Goal: Information Seeking & Learning: Learn about a topic

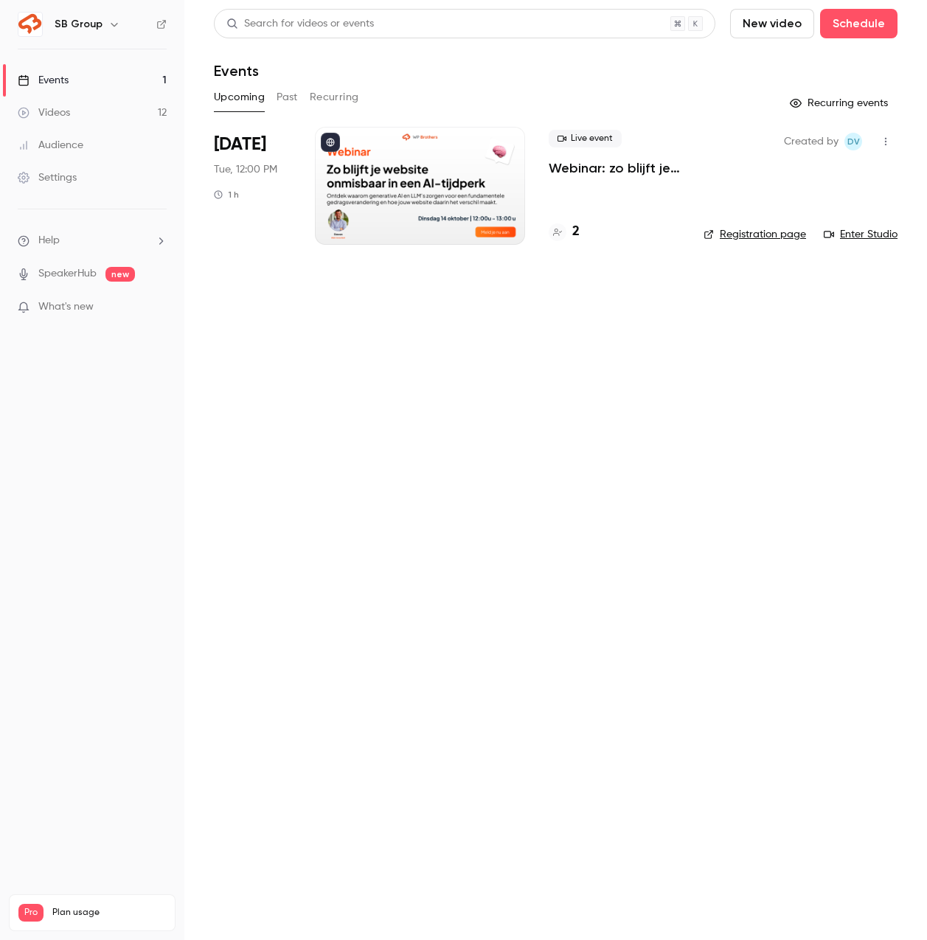
click at [598, 170] on p "Webinar: zo blijft je website onmisbaar in een AI-tijdperk" at bounding box center [613, 168] width 131 height 18
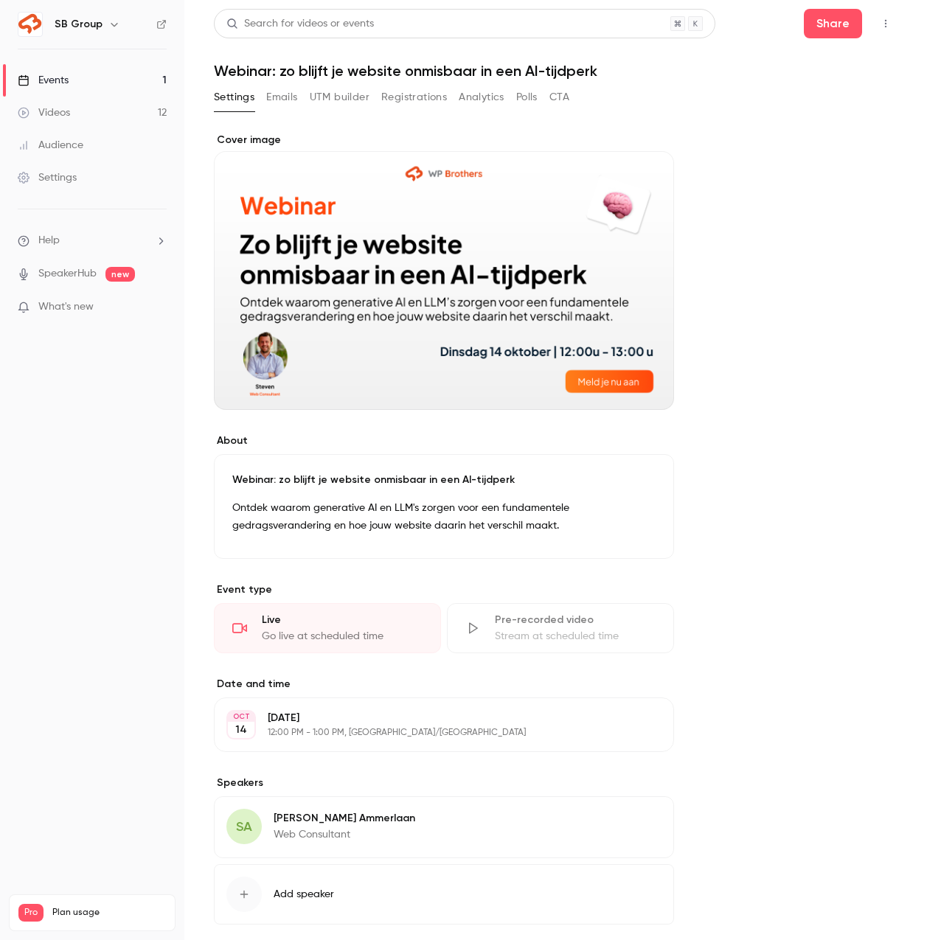
click at [405, 91] on button "Registrations" at bounding box center [414, 98] width 66 height 24
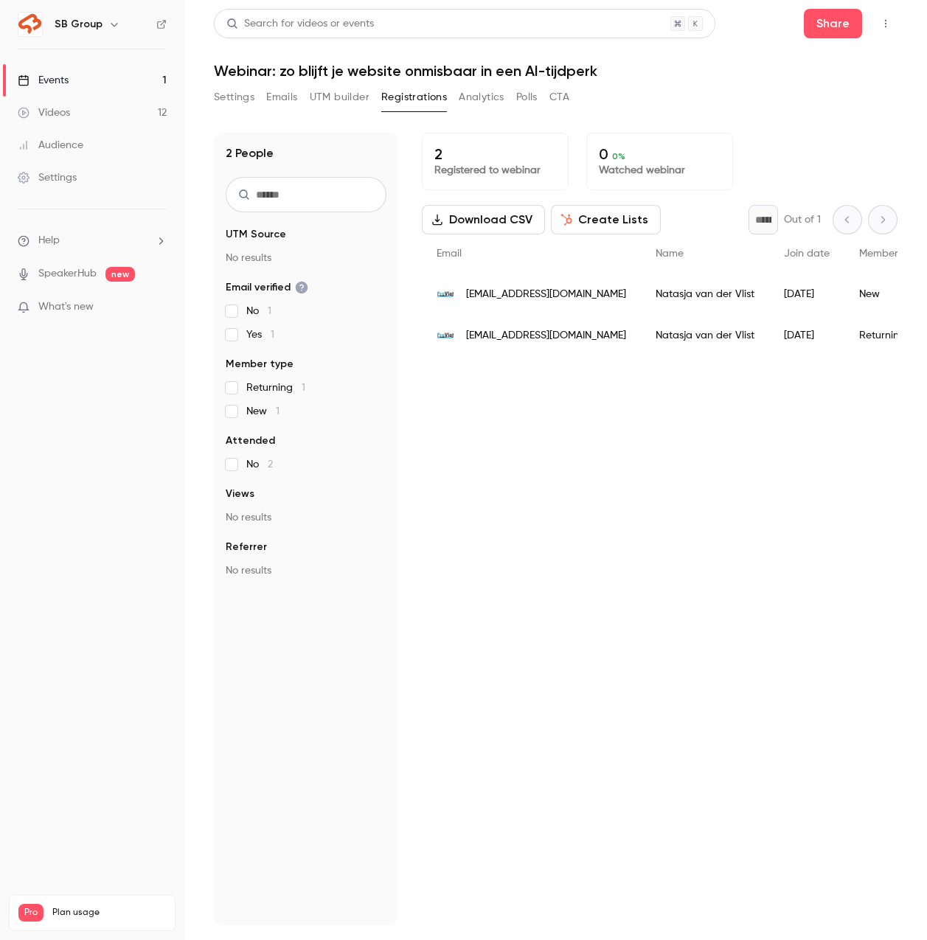
click at [473, 93] on button "Analytics" at bounding box center [482, 98] width 46 height 24
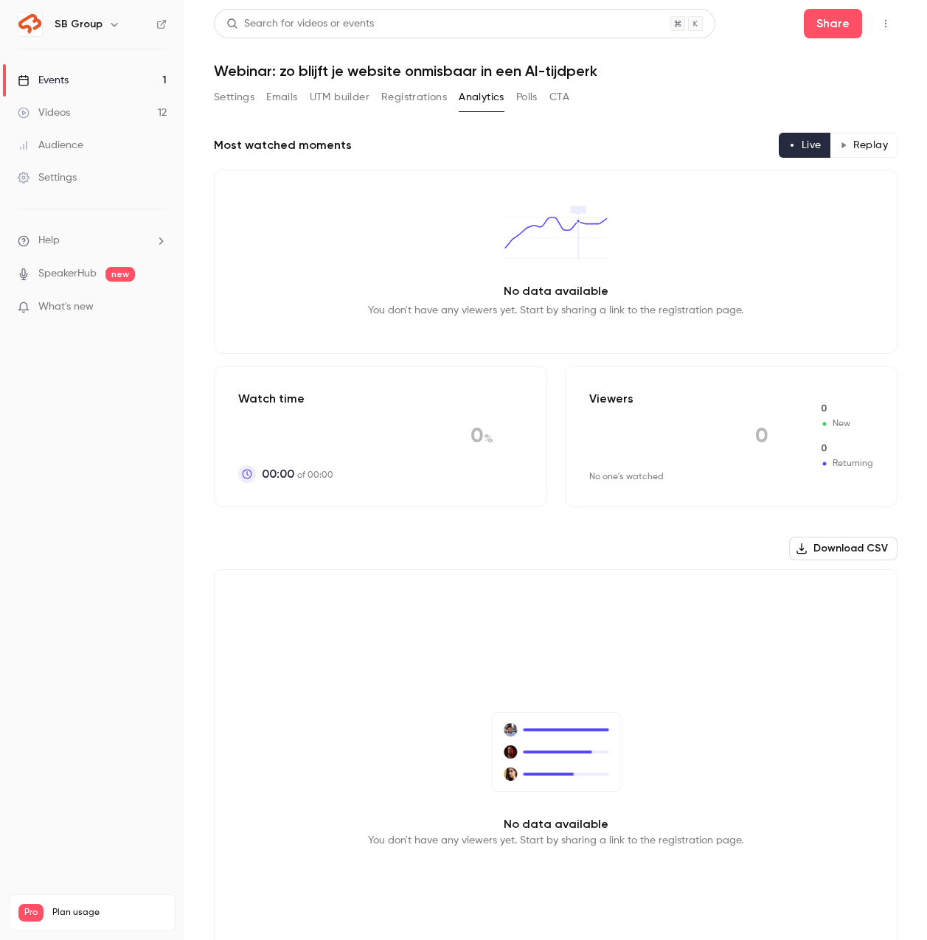
click at [529, 106] on button "Polls" at bounding box center [526, 98] width 21 height 24
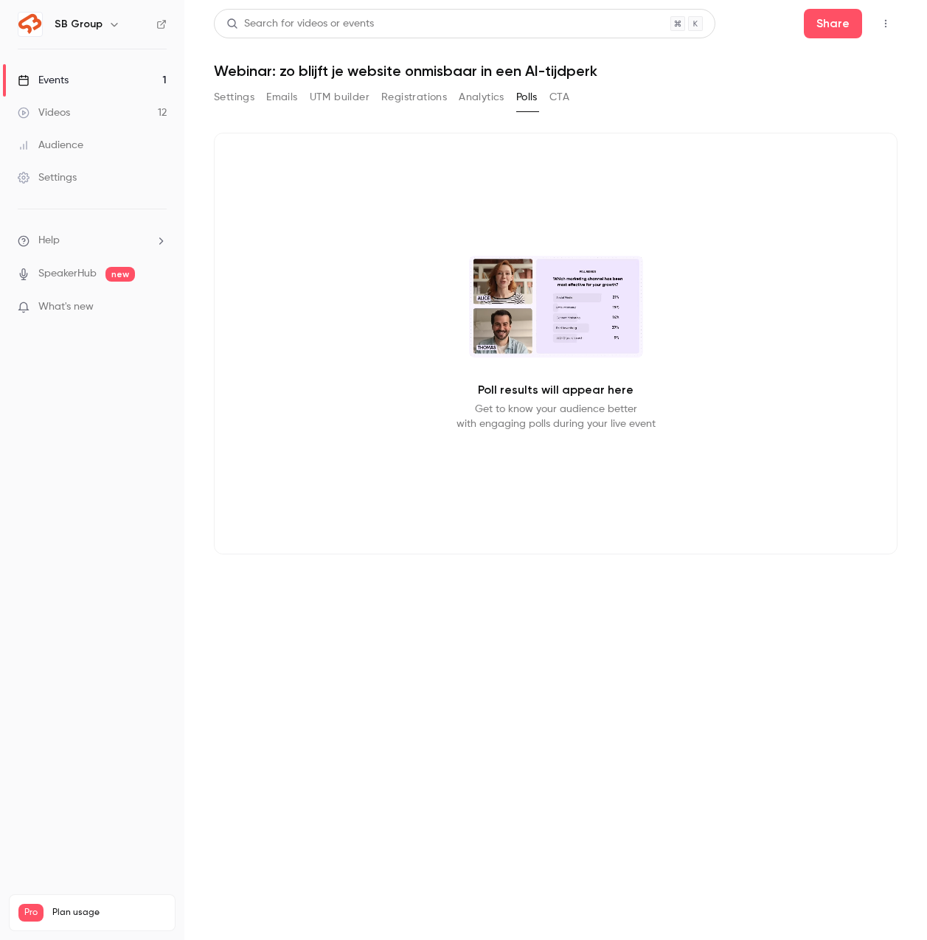
click at [565, 94] on button "CTA" at bounding box center [559, 98] width 20 height 24
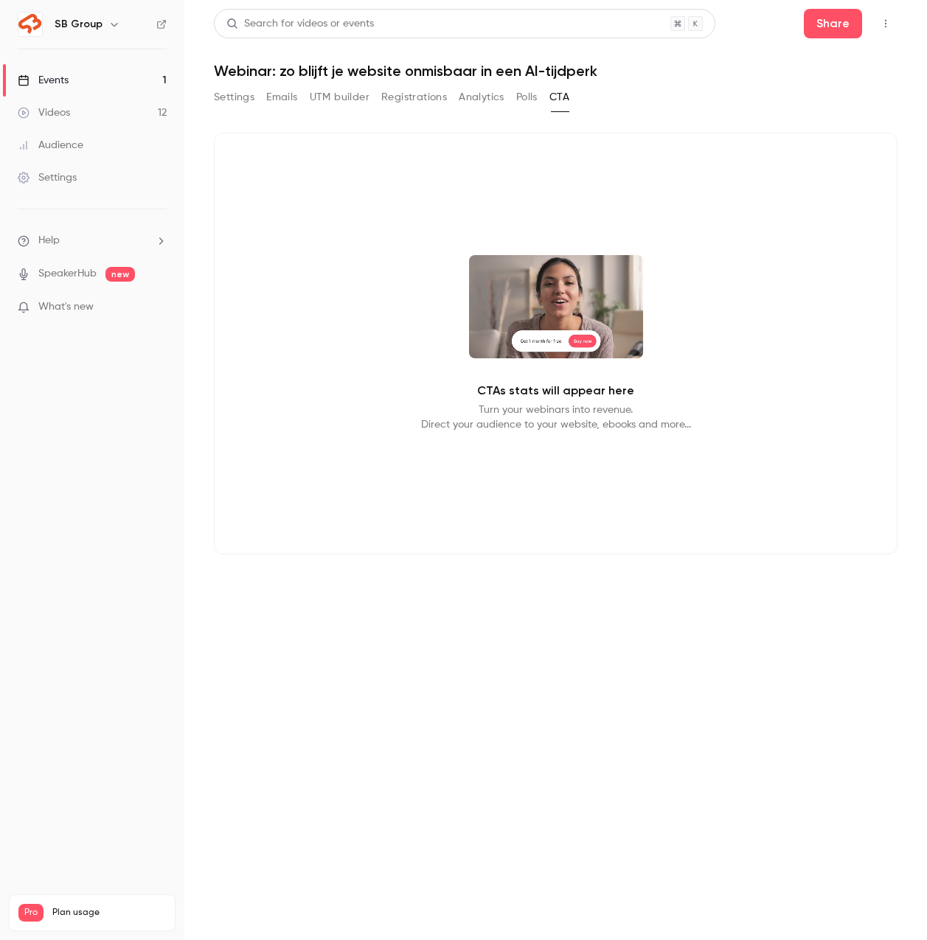
click at [234, 100] on button "Settings" at bounding box center [234, 98] width 41 height 24
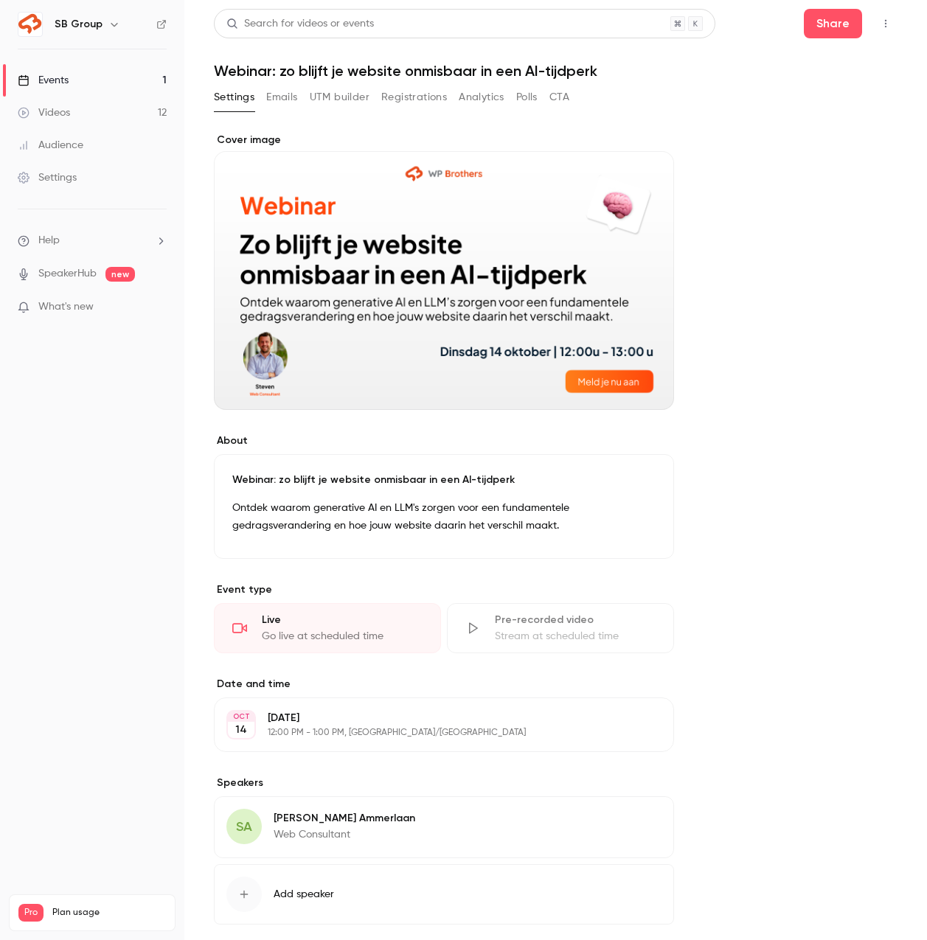
click at [145, 108] on link "Videos 12" at bounding box center [92, 113] width 184 height 32
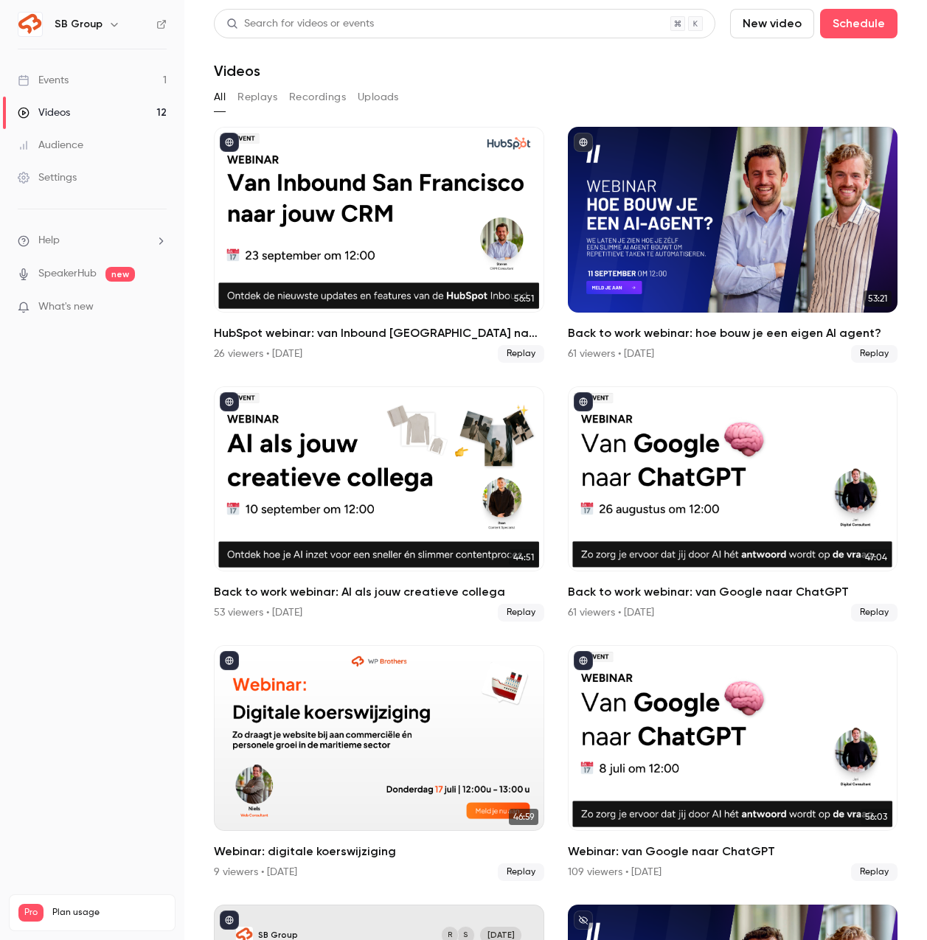
click at [108, 69] on link "Events 1" at bounding box center [92, 80] width 184 height 32
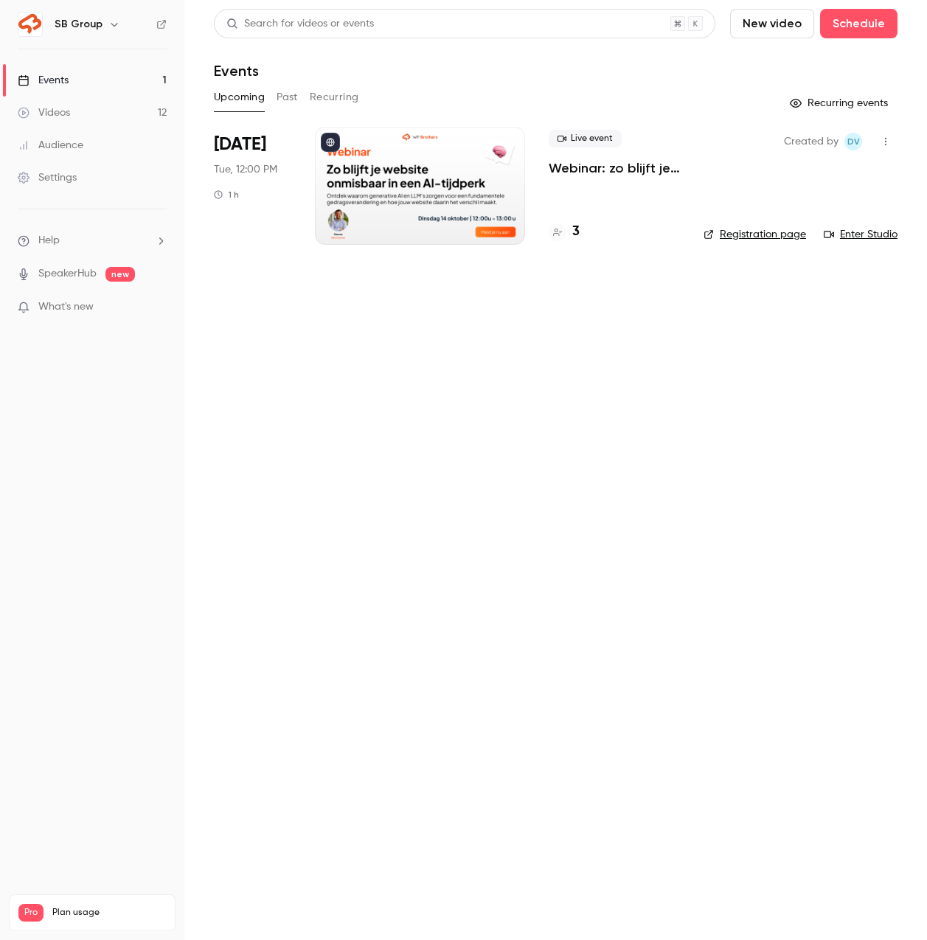
click at [600, 169] on p "Webinar: zo blijft je website onmisbaar in een AI-tijdperk" at bounding box center [613, 168] width 131 height 18
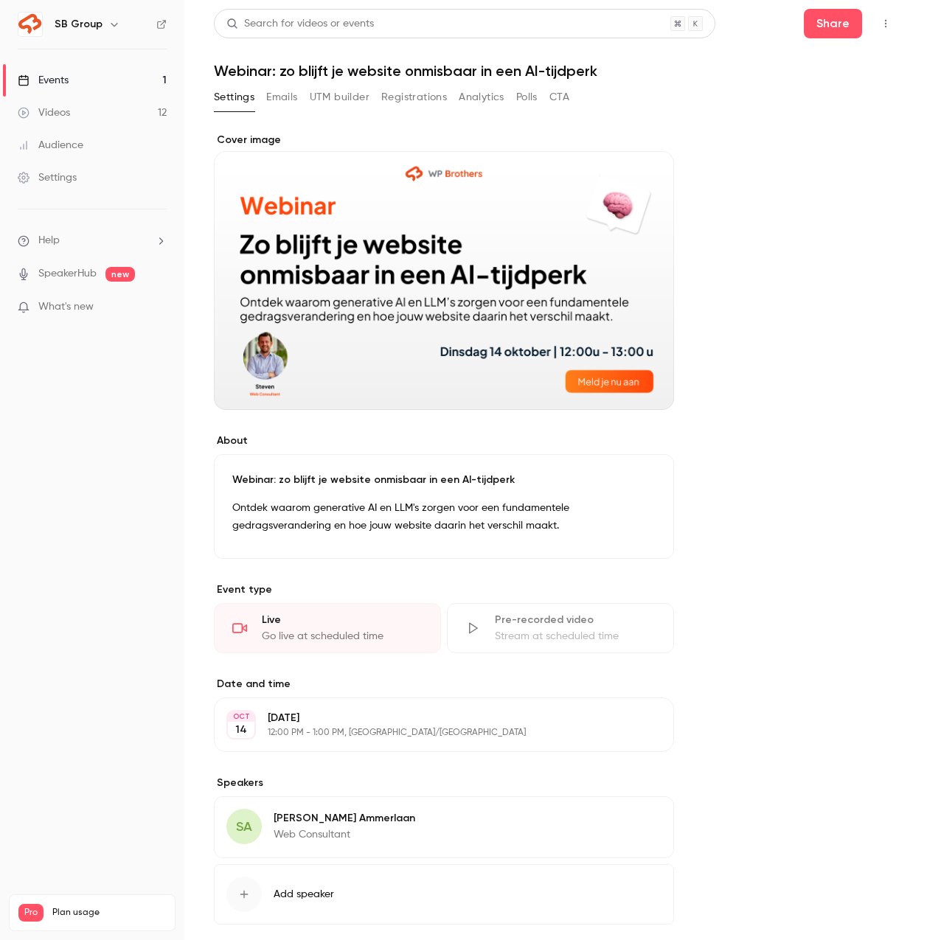
click at [417, 94] on button "Registrations" at bounding box center [414, 98] width 66 height 24
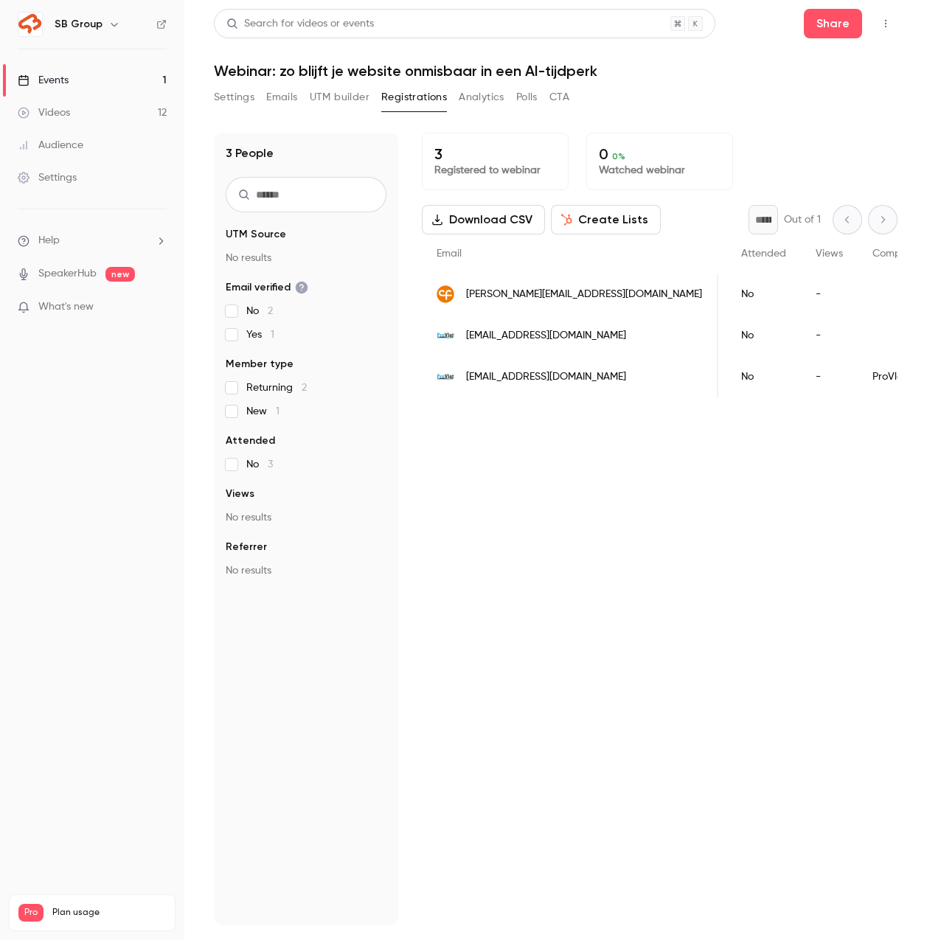
scroll to position [0, 129]
click at [52, 73] on div "Events" at bounding box center [43, 80] width 51 height 15
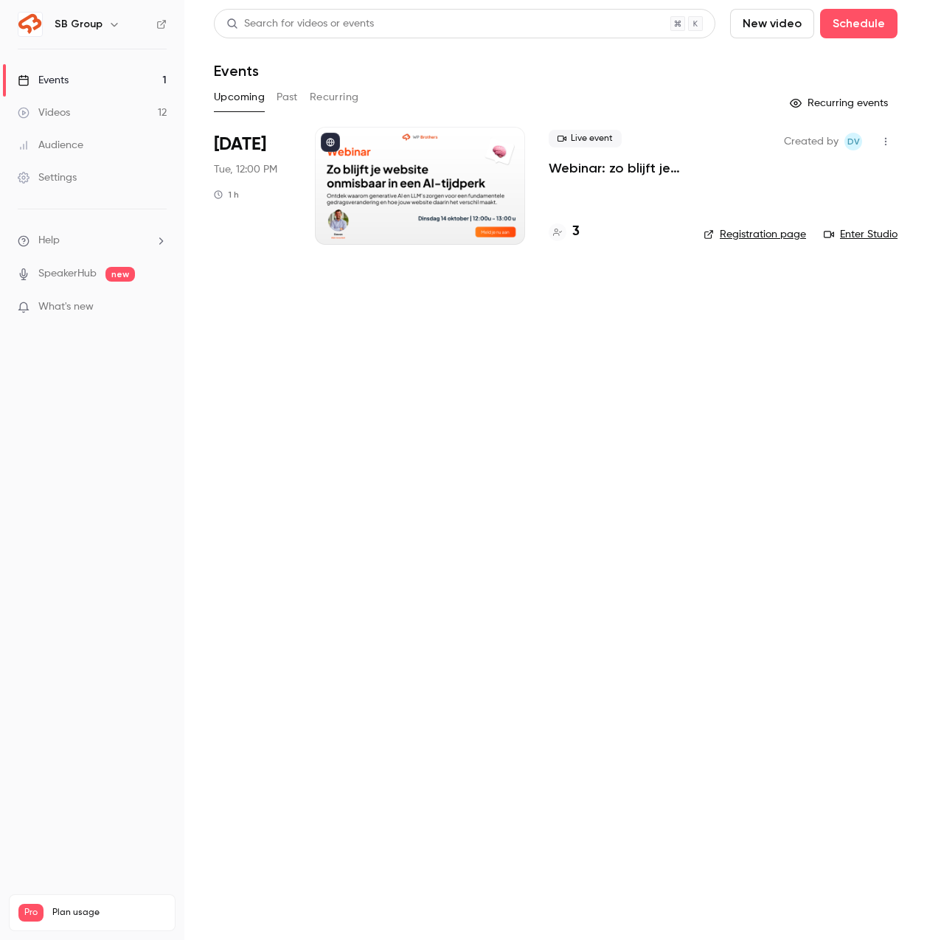
click at [153, 123] on link "Videos 12" at bounding box center [92, 113] width 184 height 32
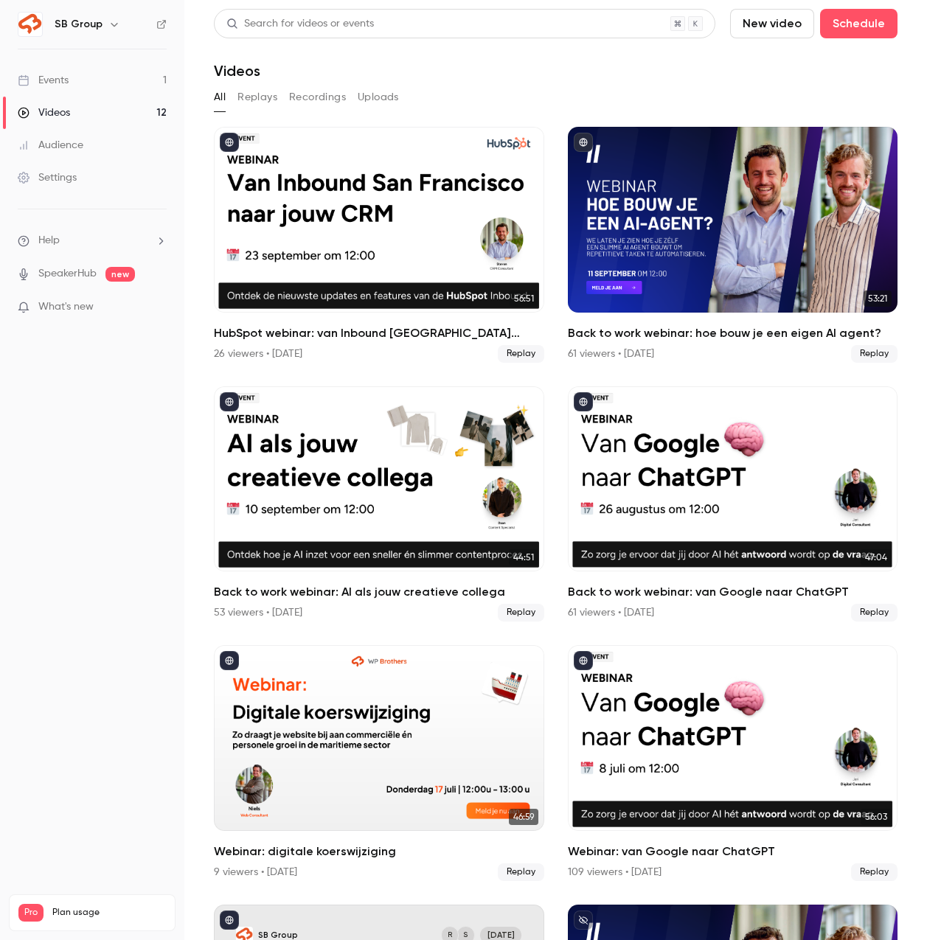
click at [127, 80] on link "Events 1" at bounding box center [92, 80] width 184 height 32
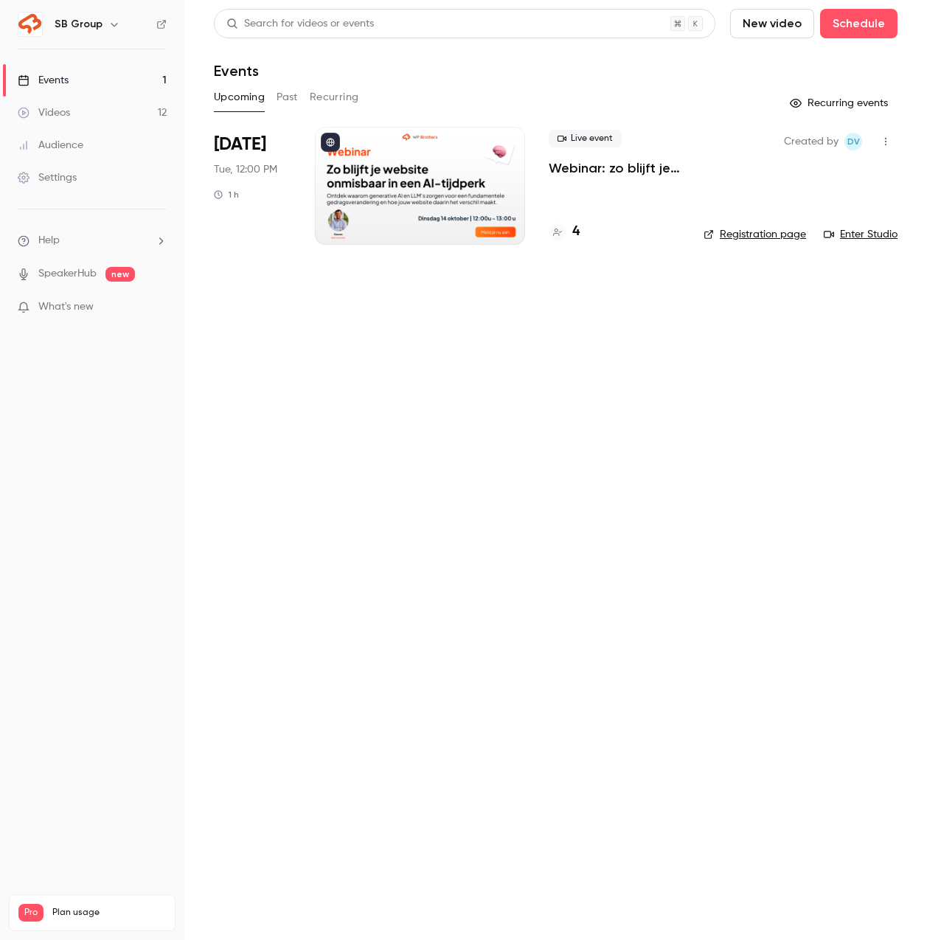
click at [612, 170] on p "Webinar: zo blijft je website onmisbaar in een AI-tijdperk" at bounding box center [613, 168] width 131 height 18
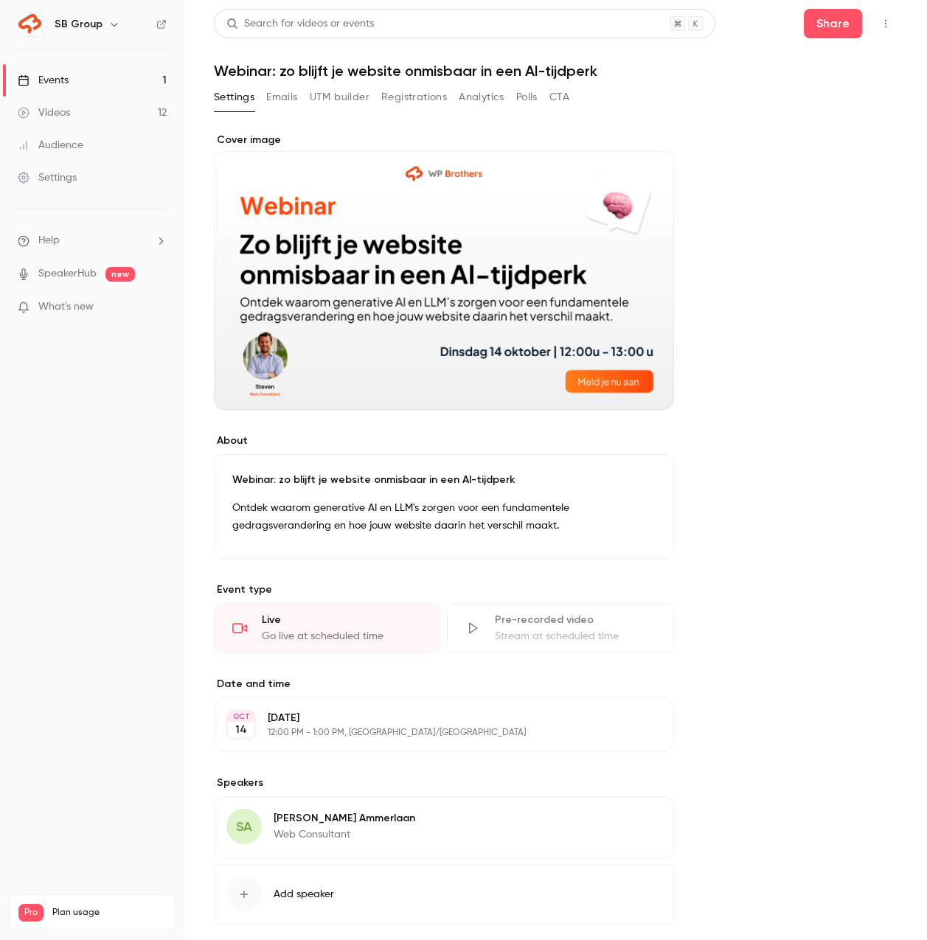
click at [408, 84] on div "**********" at bounding box center [555, 508] width 683 height 998
click at [402, 101] on button "Registrations" at bounding box center [414, 98] width 66 height 24
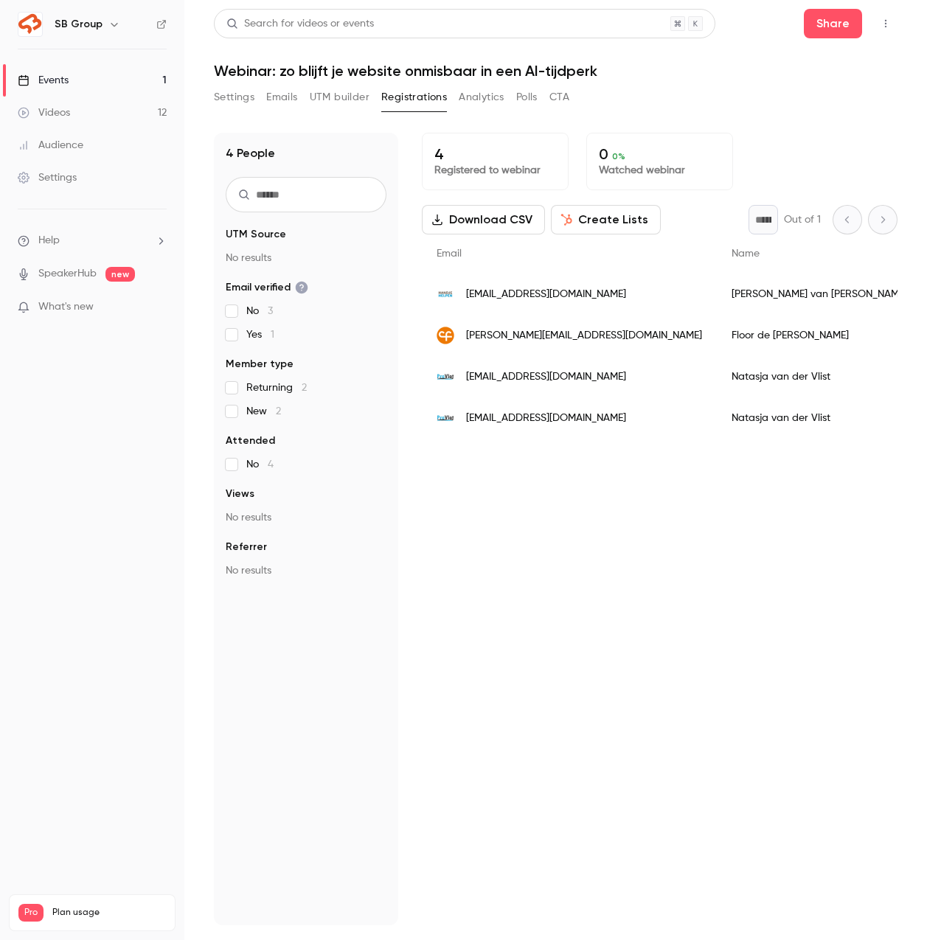
click at [142, 88] on link "Events 1" at bounding box center [92, 80] width 184 height 32
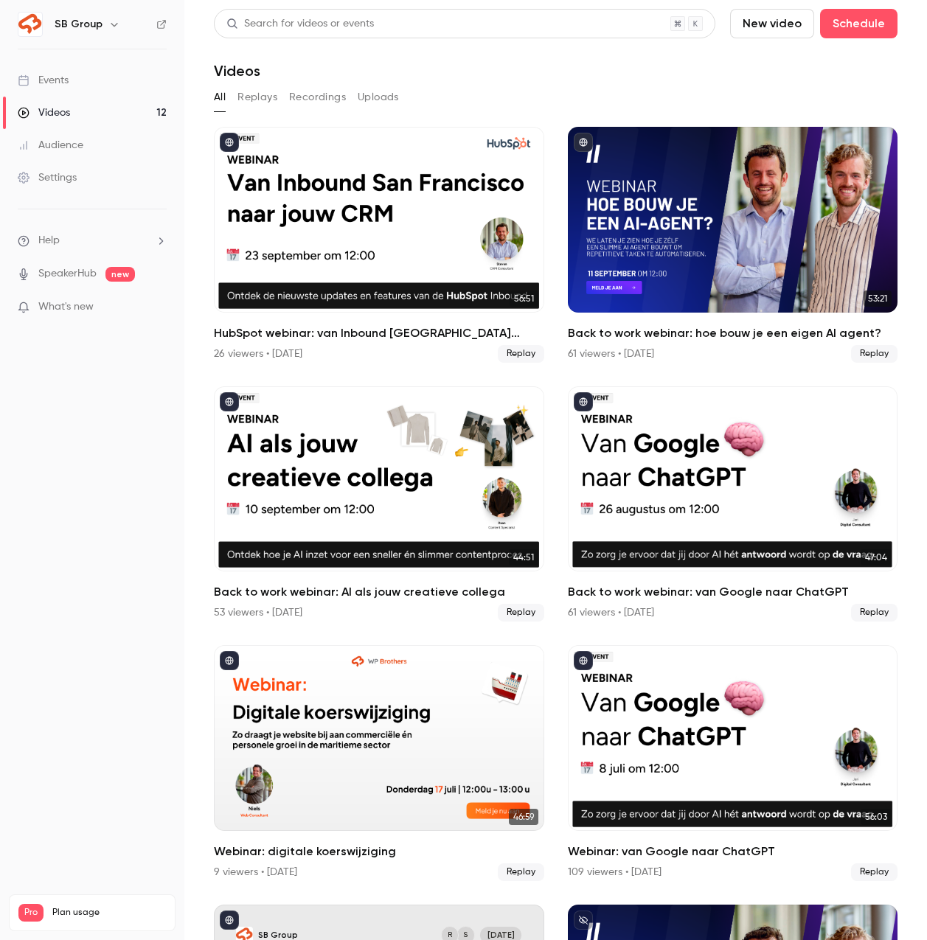
click at [65, 88] on link "Events" at bounding box center [92, 80] width 184 height 32
